Goal: Task Accomplishment & Management: Manage account settings

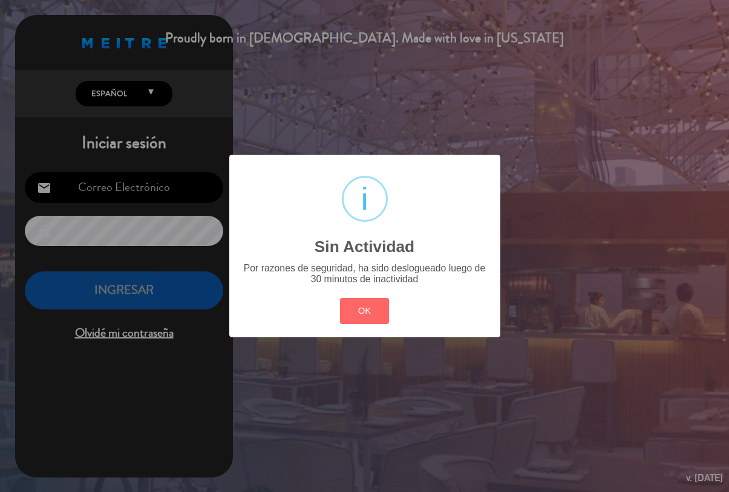
click at [356, 309] on button "OK" at bounding box center [364, 311] width 49 height 26
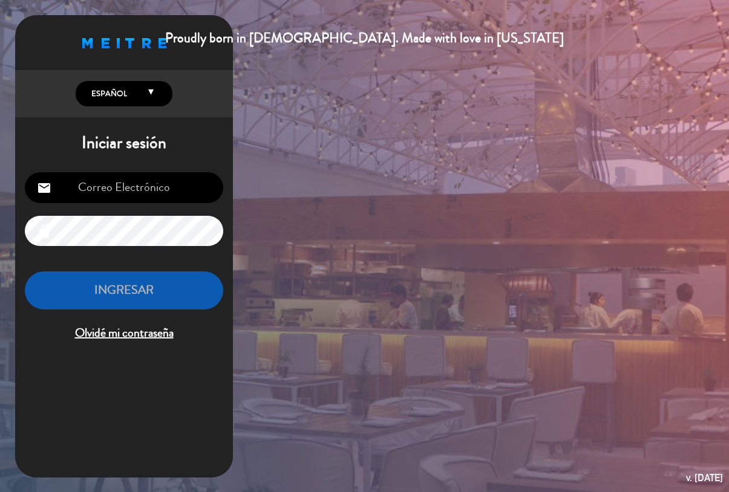
click at [165, 189] on input "email" at bounding box center [124, 187] width 198 height 31
type input "[EMAIL_ADDRESS][PERSON_NAME][DOMAIN_NAME]"
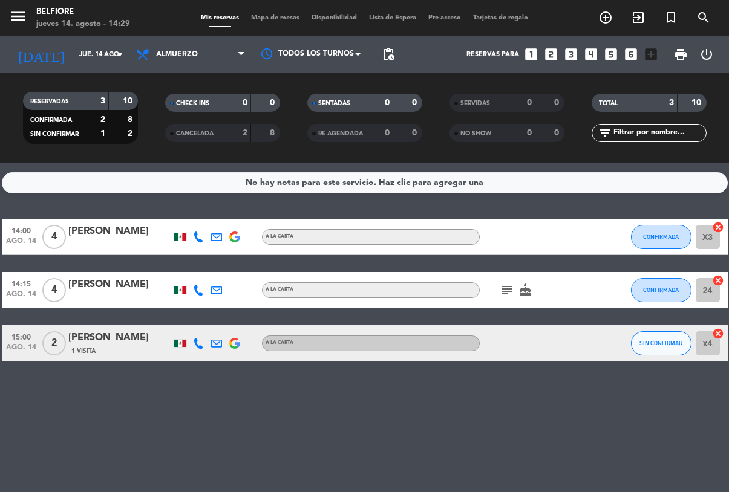
click at [168, 292] on div "[PERSON_NAME]" at bounding box center [119, 285] width 103 height 16
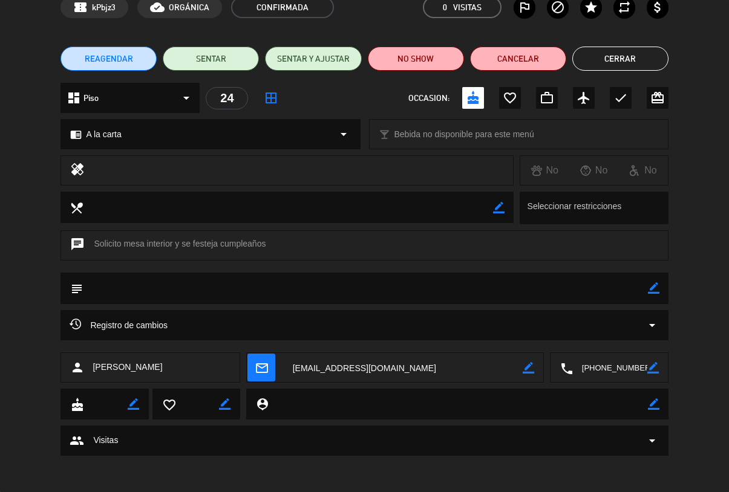
scroll to position [62, 0]
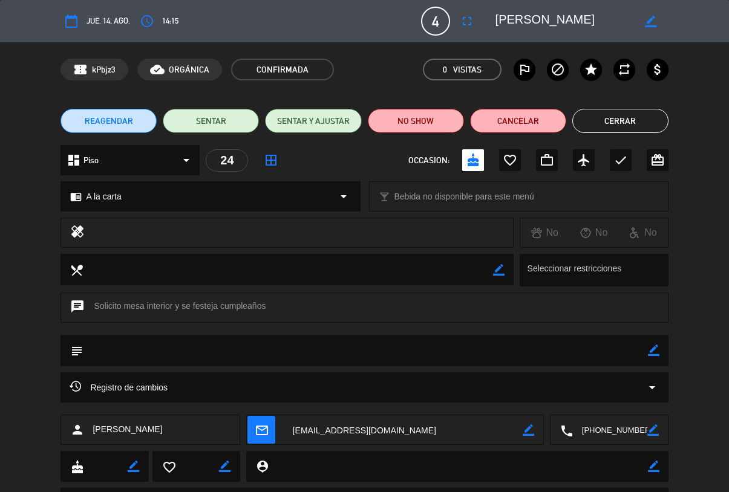
click at [628, 125] on button "Cerrar" at bounding box center [620, 121] width 96 height 24
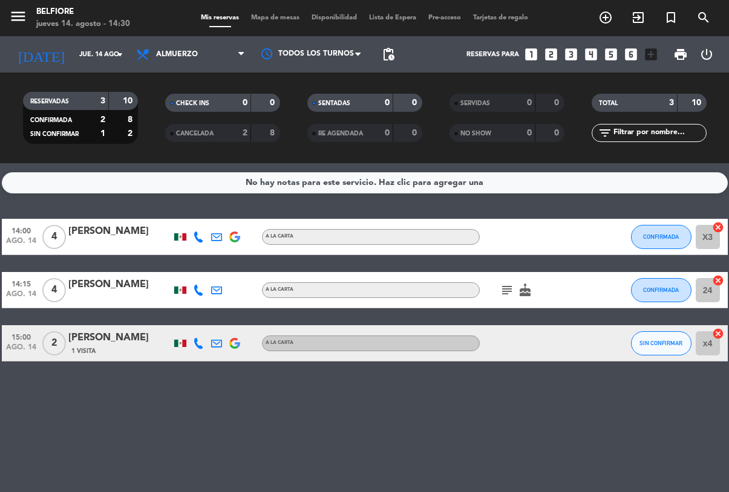
click at [97, 291] on div "[PERSON_NAME]" at bounding box center [119, 285] width 103 height 16
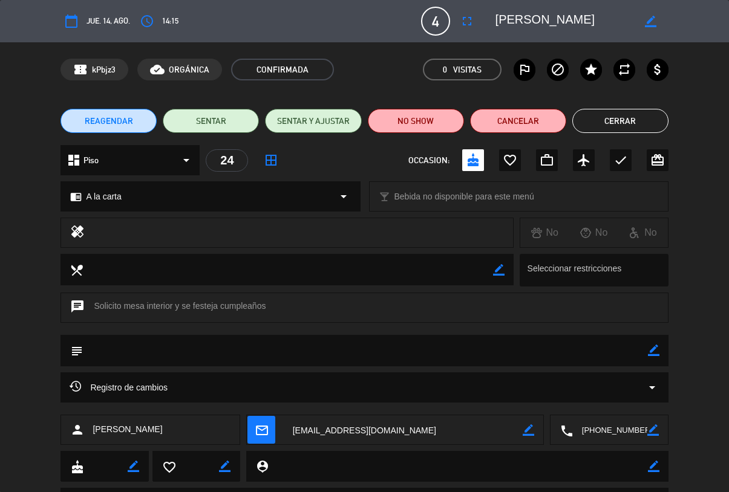
click at [437, 16] on span "4" at bounding box center [435, 21] width 29 height 29
click at [608, 122] on button "Cerrar" at bounding box center [620, 121] width 96 height 24
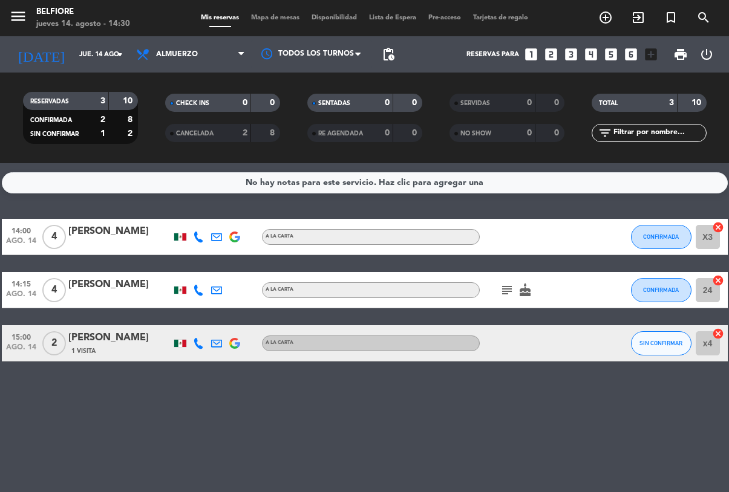
click at [34, 303] on span "ago. 14" at bounding box center [21, 297] width 30 height 14
click at [73, 291] on div "[PERSON_NAME]" at bounding box center [119, 285] width 103 height 16
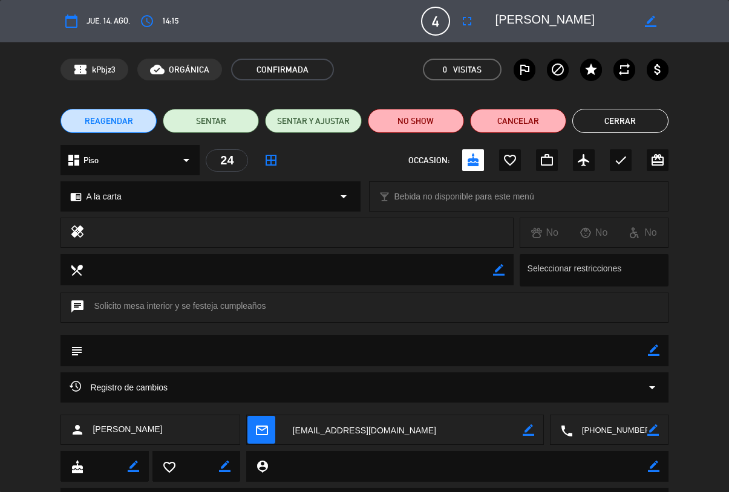
click at [447, 27] on span "4" at bounding box center [435, 21] width 29 height 29
click at [426, 20] on span "4" at bounding box center [435, 21] width 29 height 29
click at [459, 12] on button "fullscreen" at bounding box center [467, 21] width 22 height 22
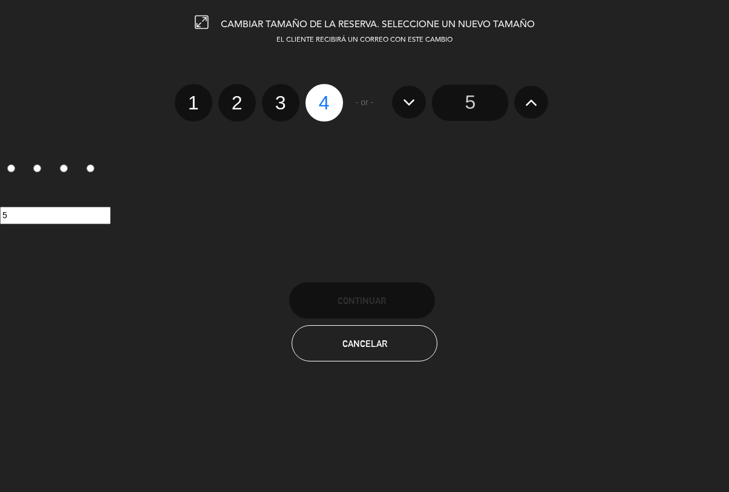
click at [276, 96] on label "3" at bounding box center [281, 103] width 38 height 38
click at [276, 96] on input "3" at bounding box center [279, 92] width 8 height 8
radio input "true"
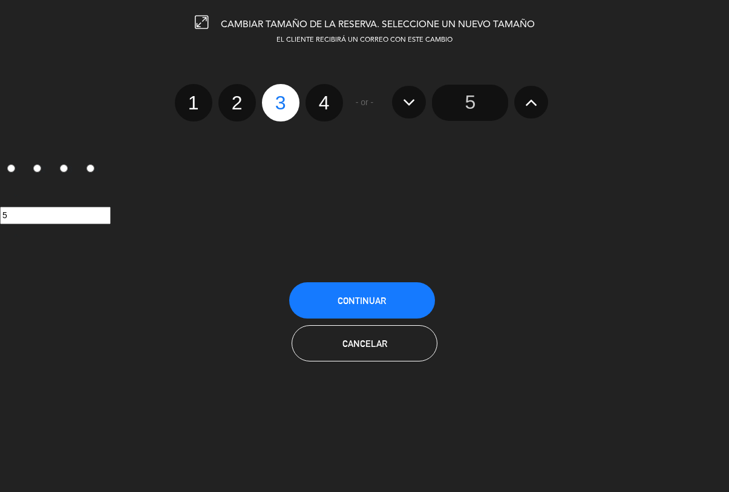
radio input "false"
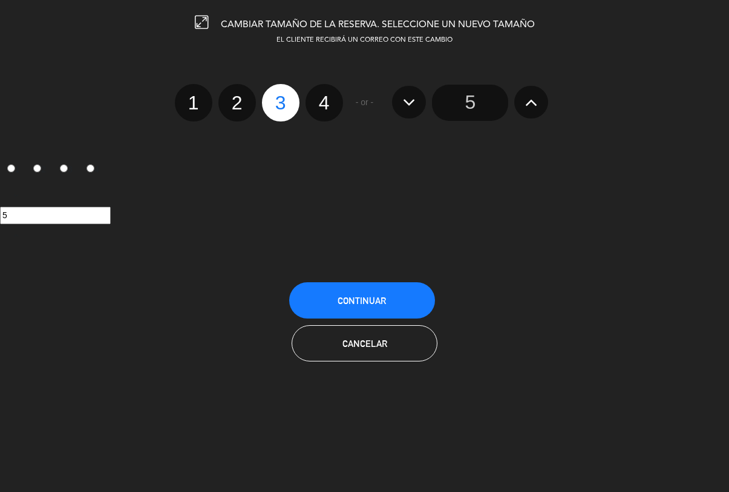
radio input "false"
radio input "true"
click at [335, 299] on button "Continuar" at bounding box center [362, 300] width 146 height 36
